Goal: Information Seeking & Learning: Learn about a topic

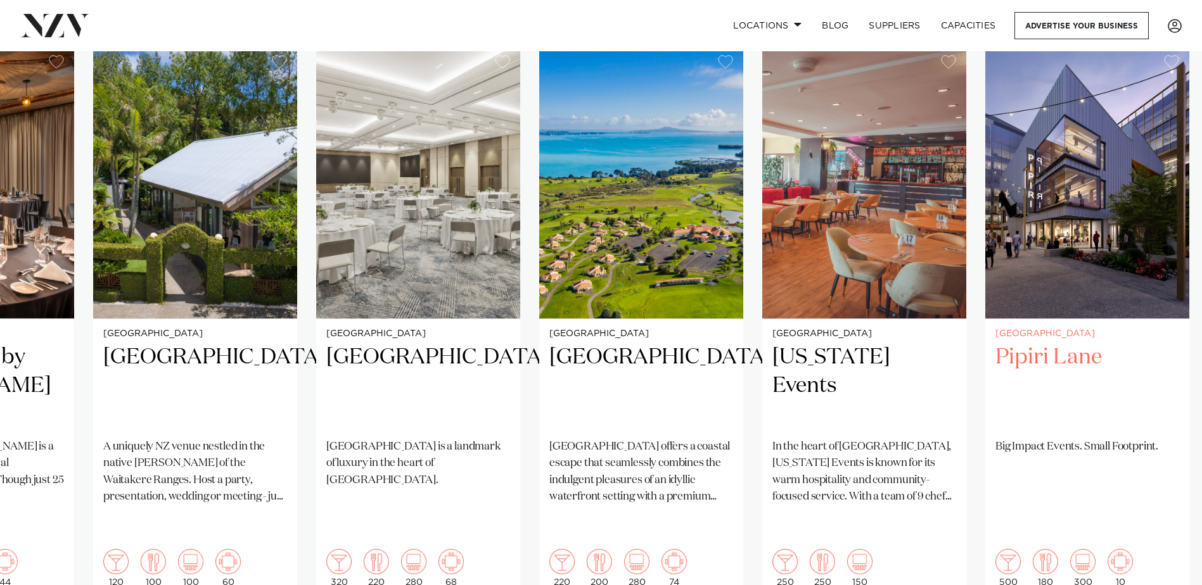
scroll to position [950, 0]
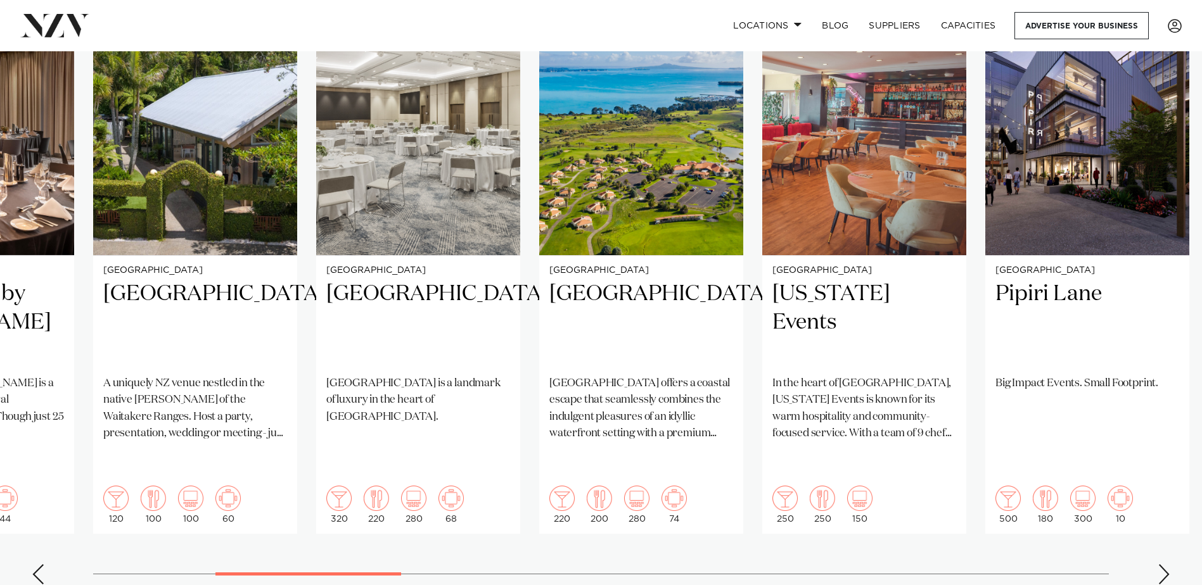
click at [1164, 564] on div "Next slide" at bounding box center [1163, 574] width 13 height 20
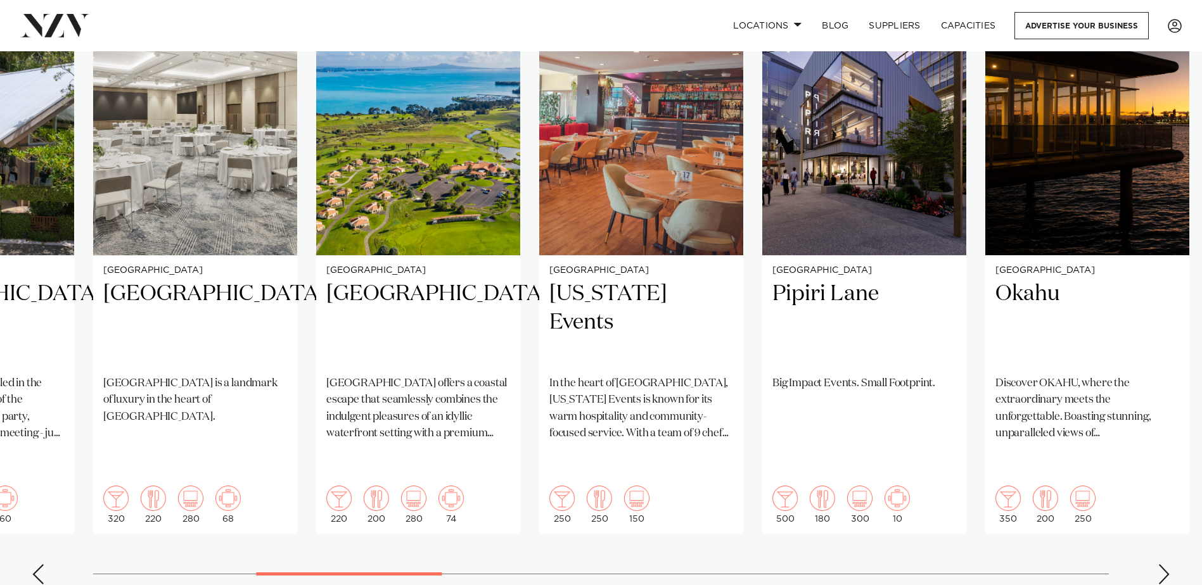
click at [1164, 564] on div "Next slide" at bounding box center [1163, 574] width 13 height 20
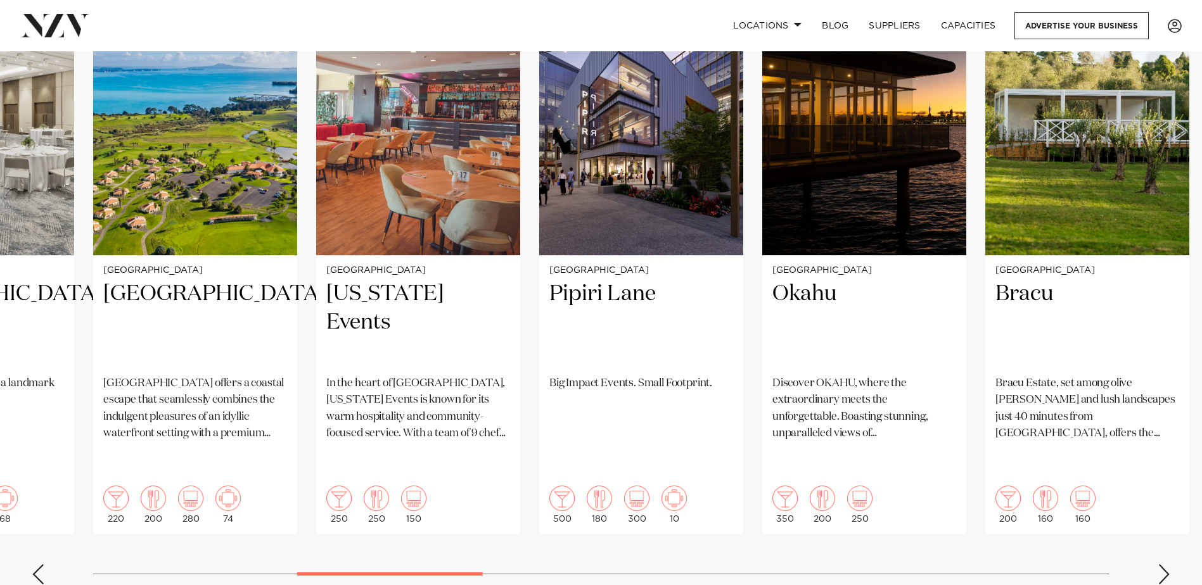
click at [1164, 564] on div "Next slide" at bounding box center [1163, 574] width 13 height 20
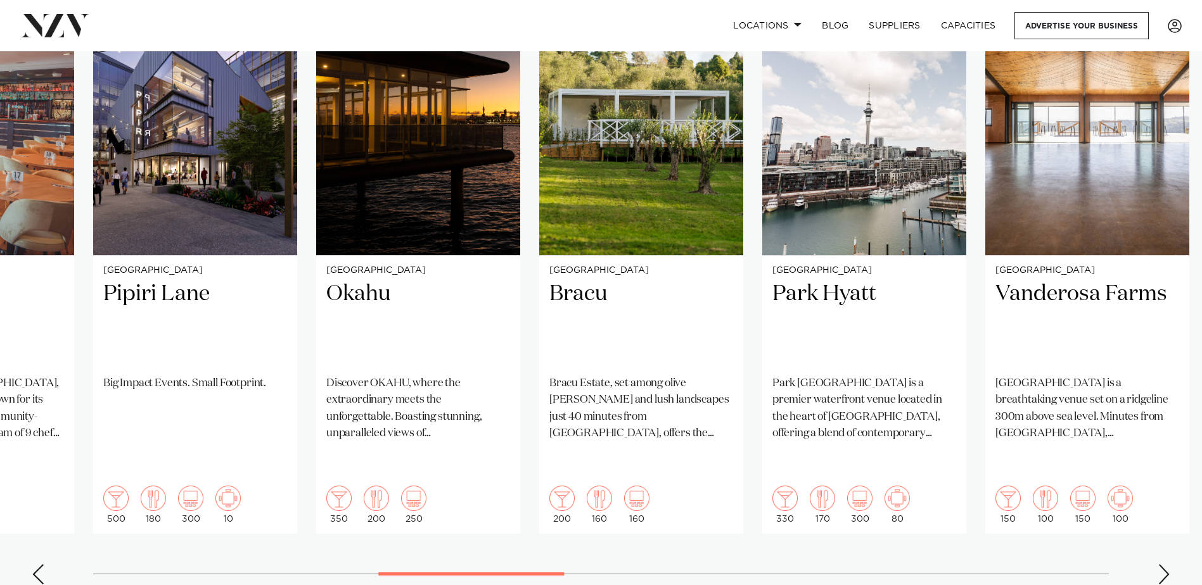
click at [1164, 564] on div "Next slide" at bounding box center [1163, 574] width 13 height 20
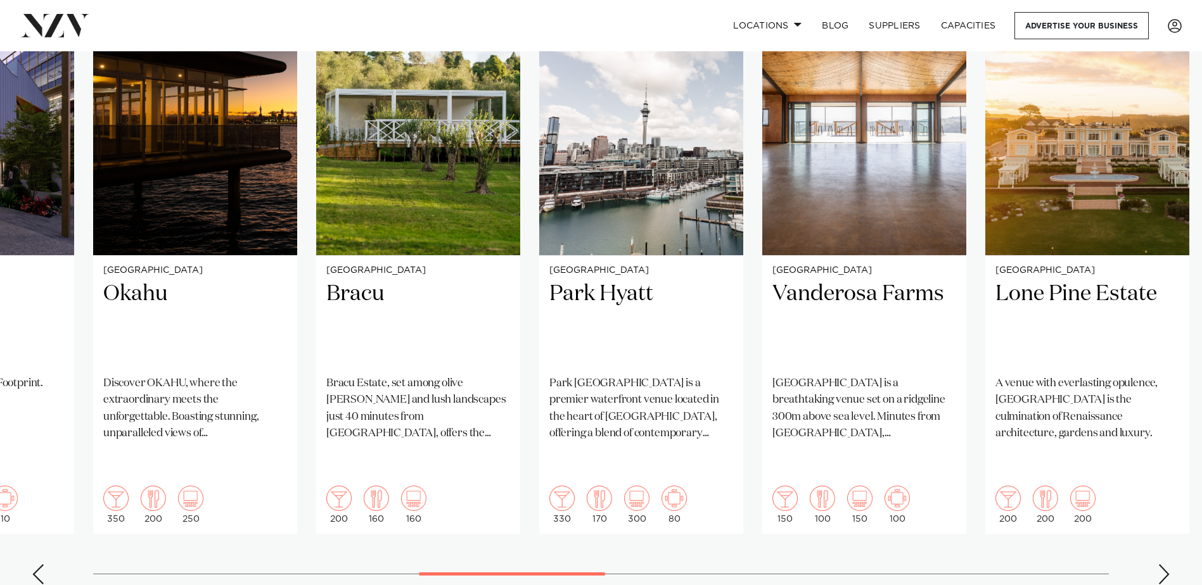
click at [1164, 564] on div "Next slide" at bounding box center [1163, 574] width 13 height 20
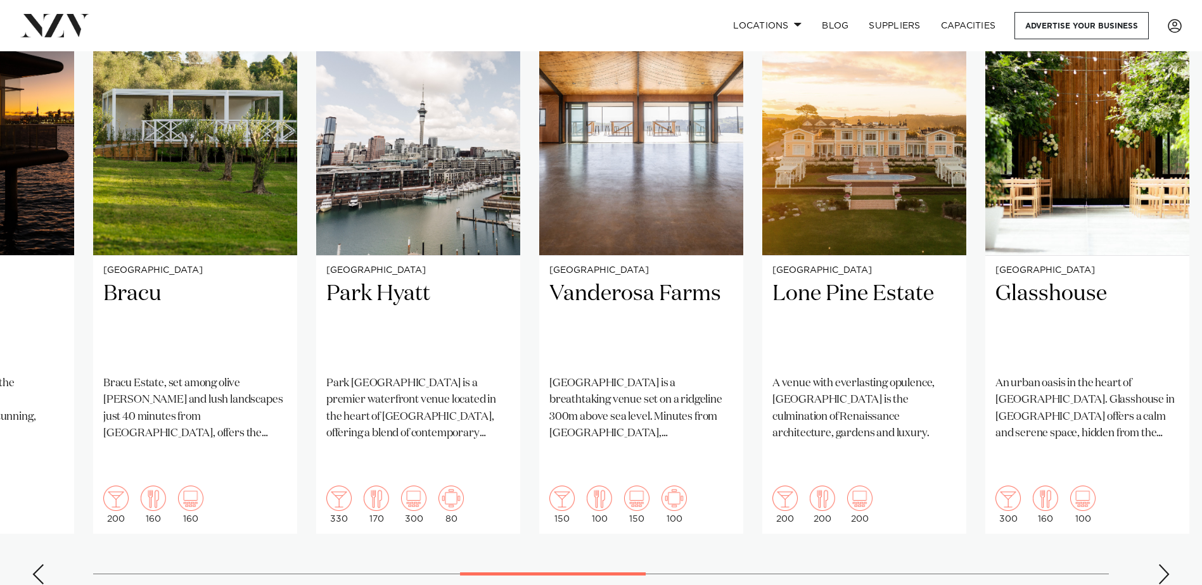
click at [1164, 564] on div "Next slide" at bounding box center [1163, 574] width 13 height 20
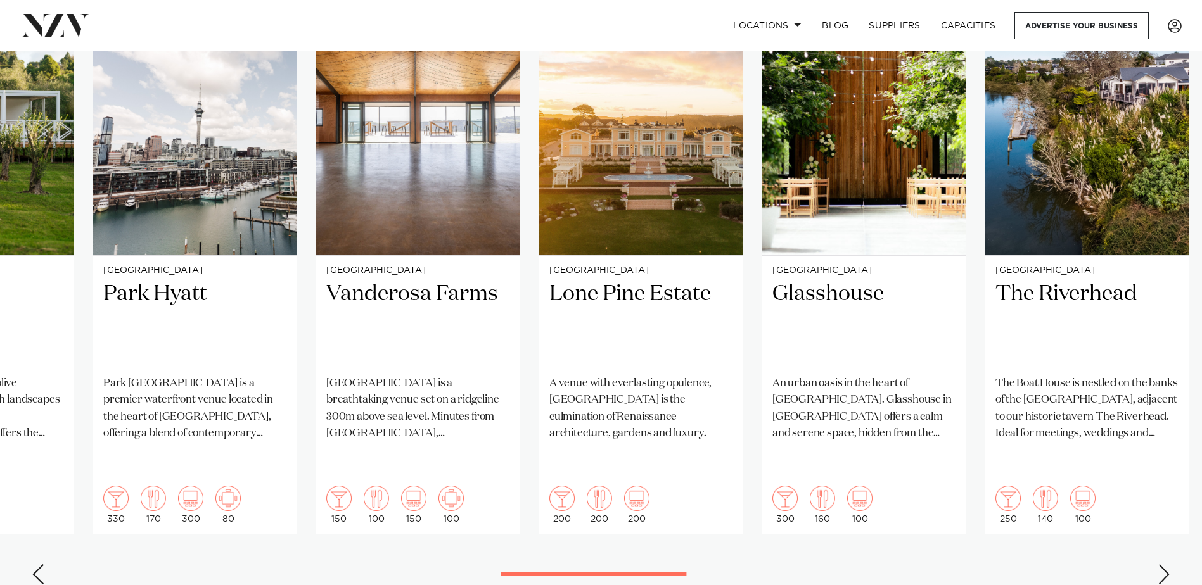
click at [1164, 564] on div "Next slide" at bounding box center [1163, 574] width 13 height 20
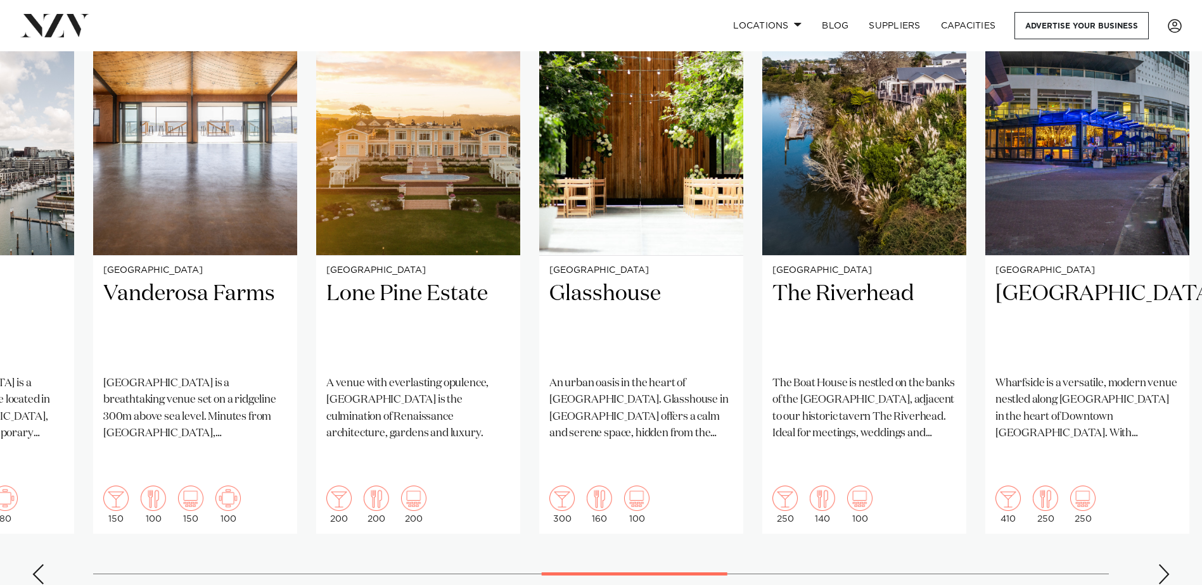
click at [1164, 564] on div "Next slide" at bounding box center [1163, 574] width 13 height 20
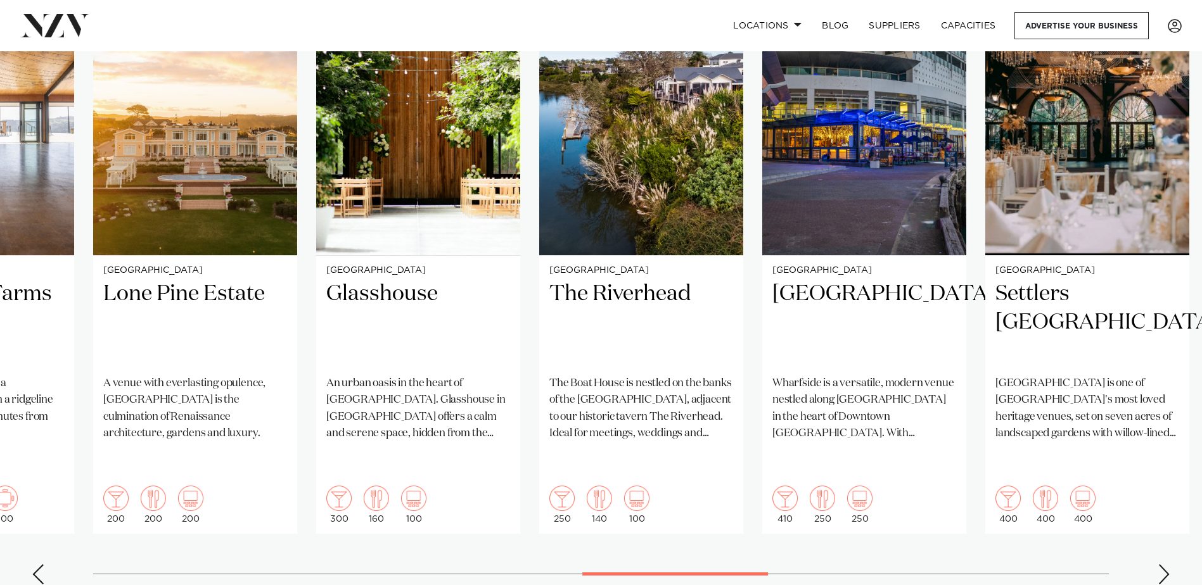
click at [1164, 564] on div "Next slide" at bounding box center [1163, 574] width 13 height 20
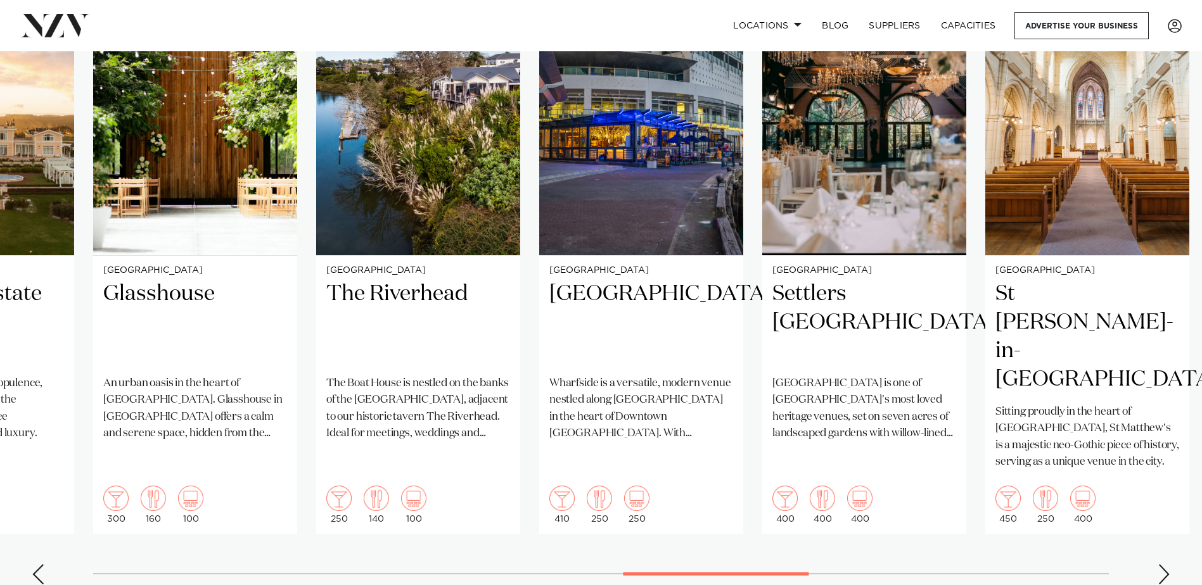
click at [1164, 564] on div "Next slide" at bounding box center [1163, 574] width 13 height 20
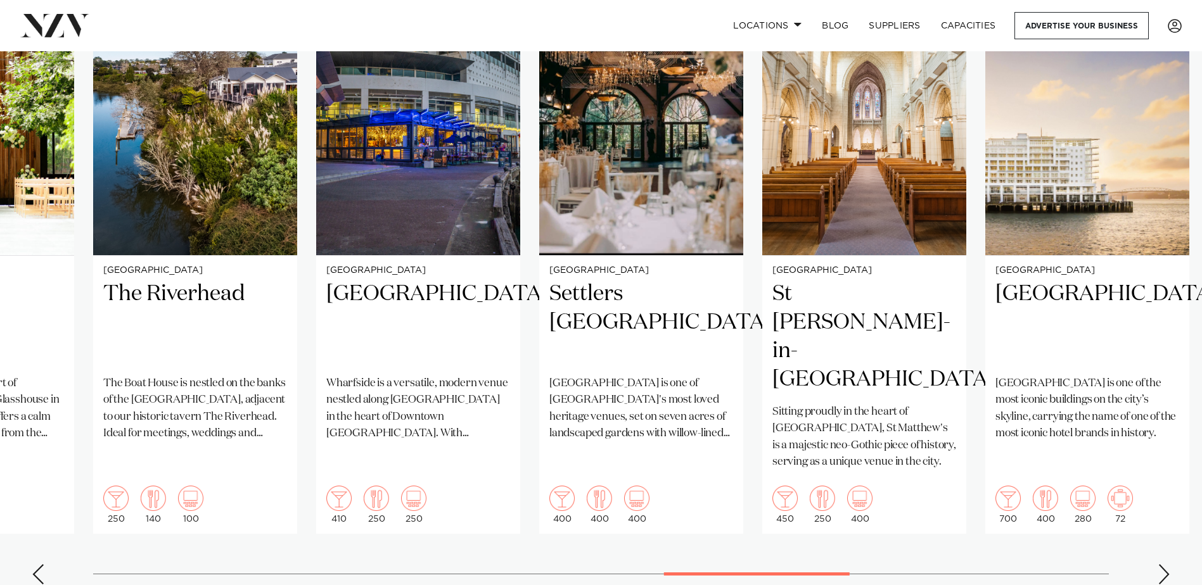
click at [1164, 564] on div "Next slide" at bounding box center [1163, 574] width 13 height 20
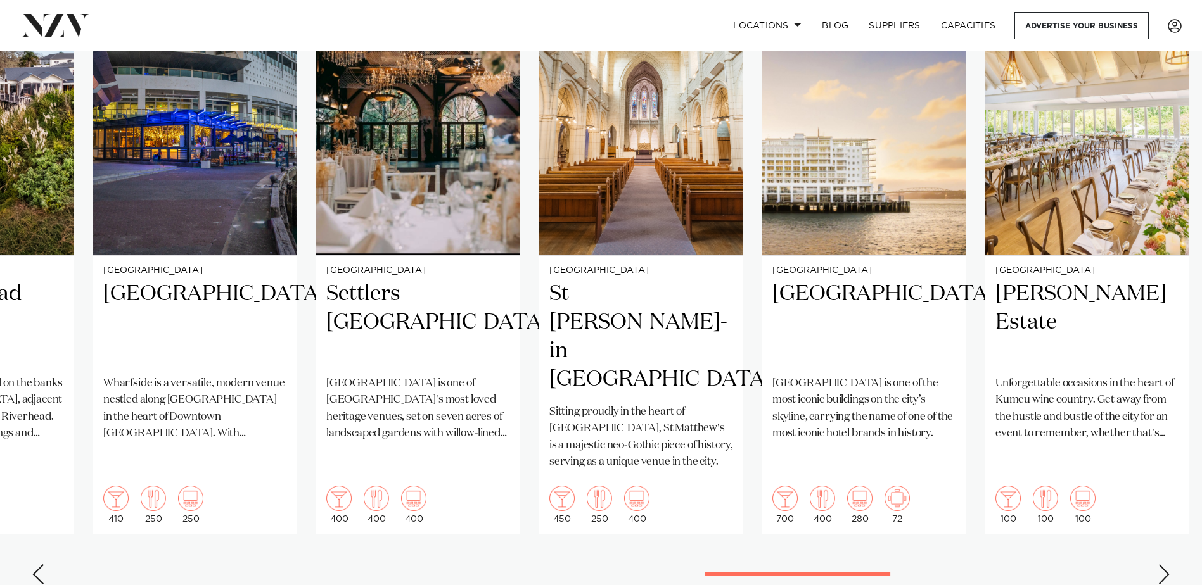
click at [1164, 564] on div "Next slide" at bounding box center [1163, 574] width 13 height 20
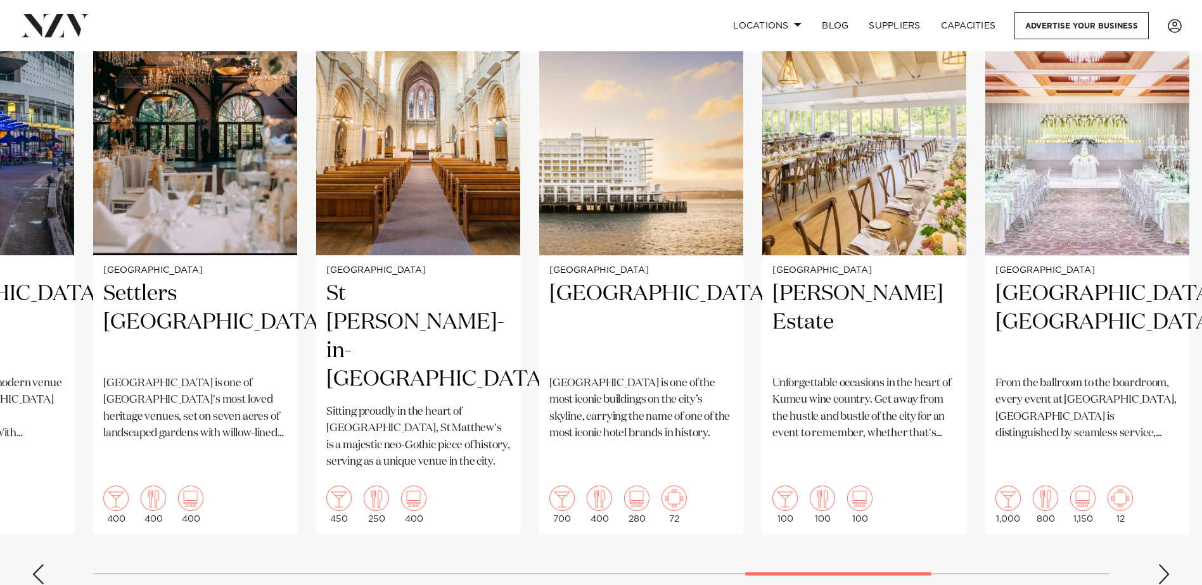
click at [1164, 564] on div "Next slide" at bounding box center [1163, 574] width 13 height 20
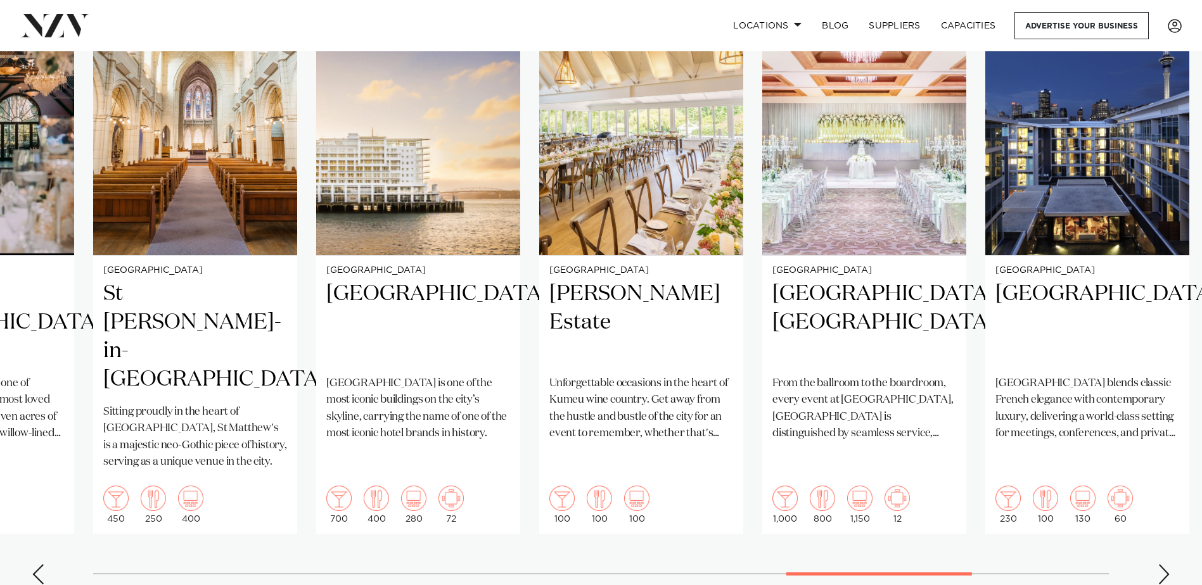
click at [1164, 564] on div "Next slide" at bounding box center [1163, 574] width 13 height 20
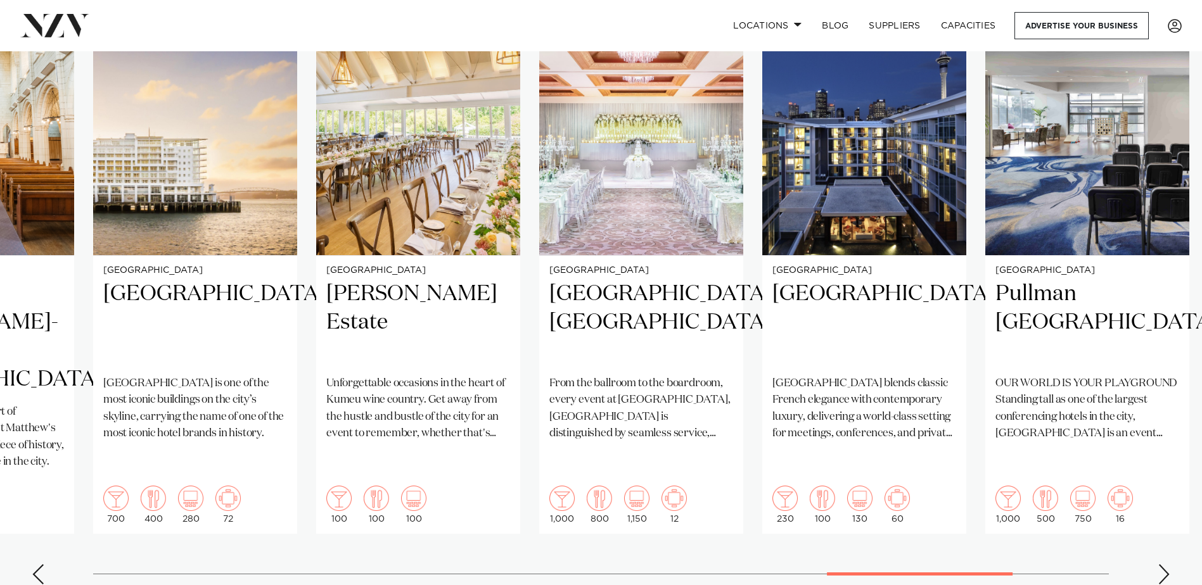
click at [1160, 564] on div "Next slide" at bounding box center [1163, 574] width 13 height 20
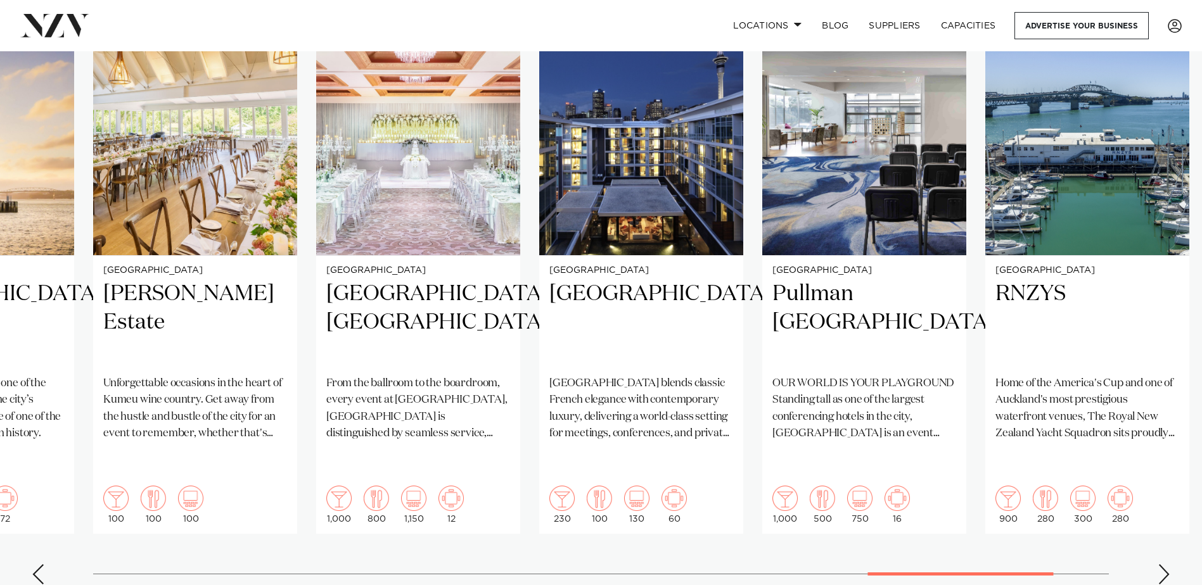
click at [1160, 564] on div "Next slide" at bounding box center [1163, 574] width 13 height 20
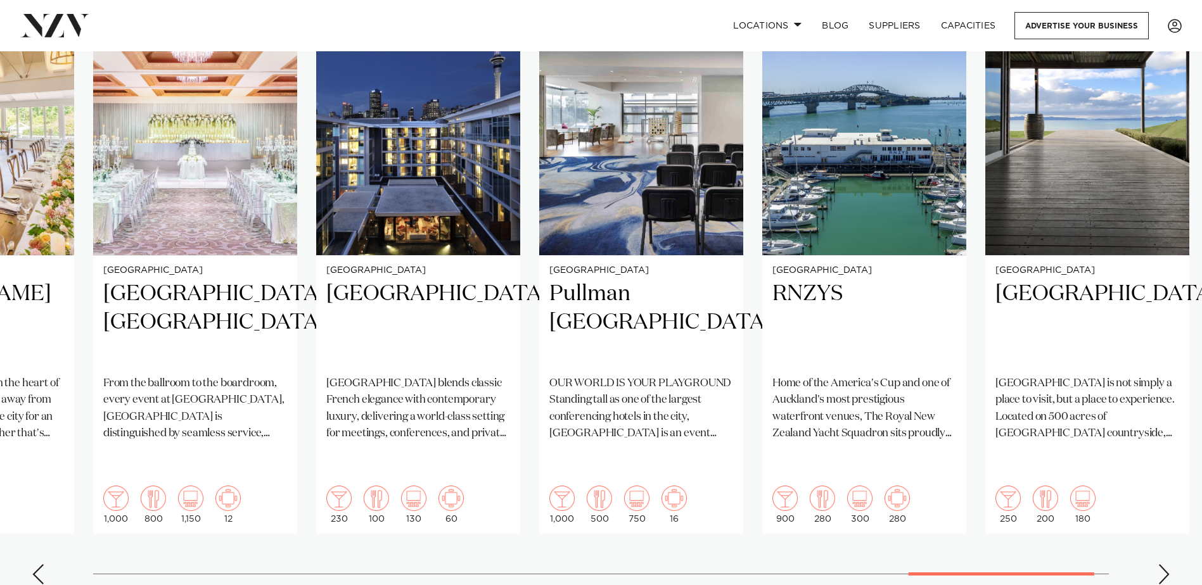
click at [1160, 564] on div "Next slide" at bounding box center [1163, 574] width 13 height 20
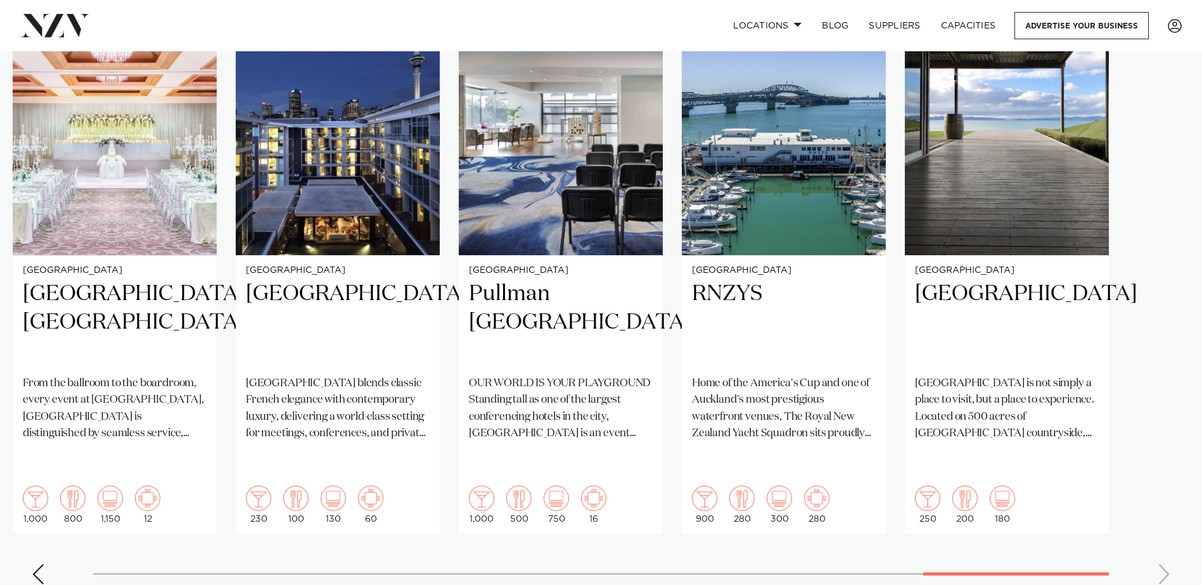
click at [1160, 531] on swiper-container "[GEOGRAPHIC_DATA] [GEOGRAPHIC_DATA] [GEOGRAPHIC_DATA] [GEOGRAPHIC_DATA] is one …" at bounding box center [601, 288] width 1202 height 613
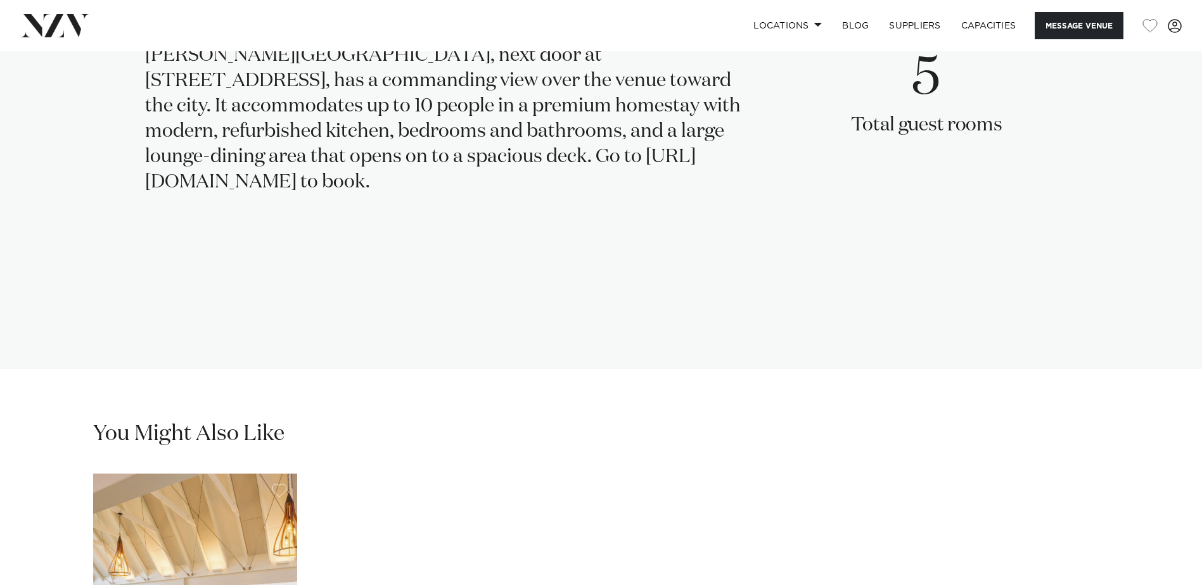
scroll to position [2977, 0]
